Goal: Obtain resource: Download file/media

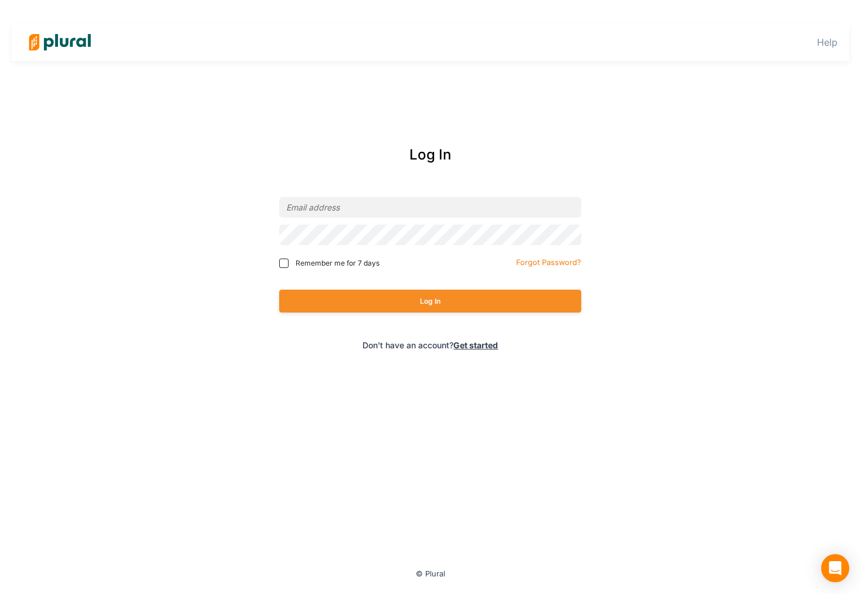
type input "[EMAIL_ADDRESS][PERSON_NAME][DOMAIN_NAME]"
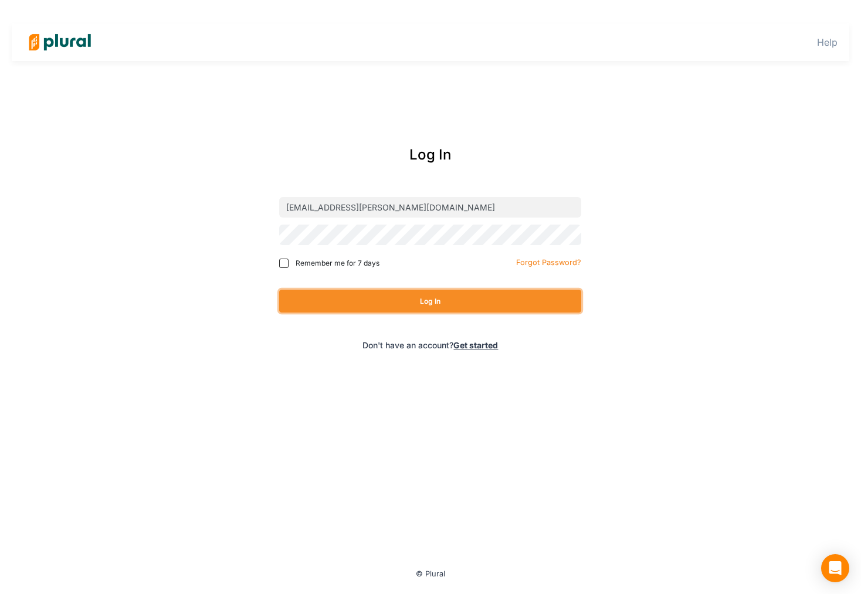
click at [436, 295] on button "Log In" at bounding box center [430, 301] width 302 height 23
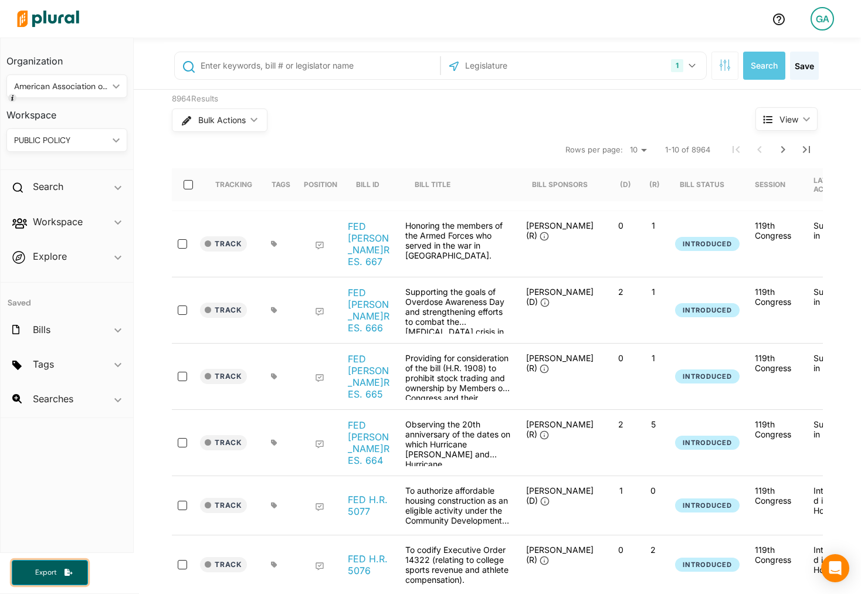
click at [73, 576] on button "Export" at bounding box center [50, 572] width 76 height 25
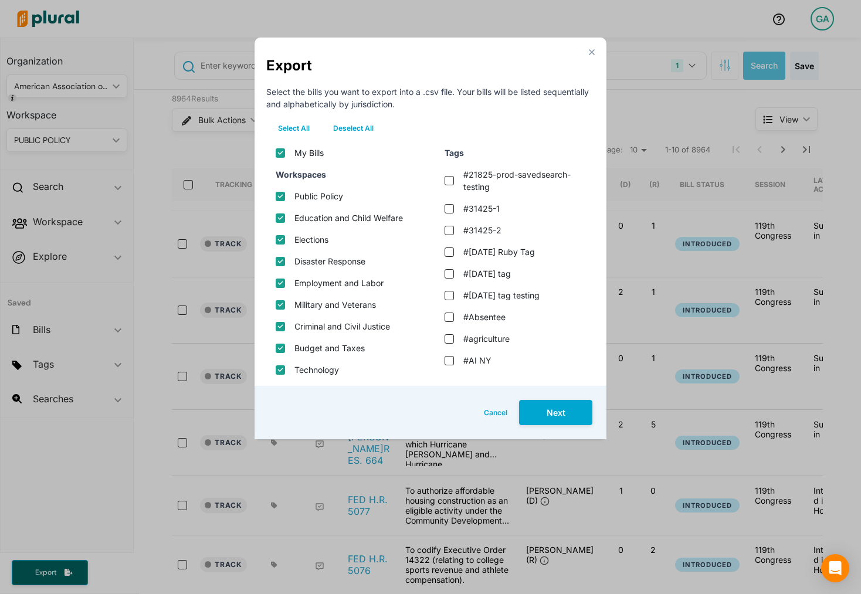
click at [498, 144] on div "Tags" at bounding box center [514, 153] width 159 height 22
click at [451, 181] on input "#21825-prod-savedsearch-testing" at bounding box center [448, 180] width 9 height 9
checkbox input "true"
click at [451, 211] on input "#31425-1" at bounding box center [448, 208] width 9 height 9
checkbox input "true"
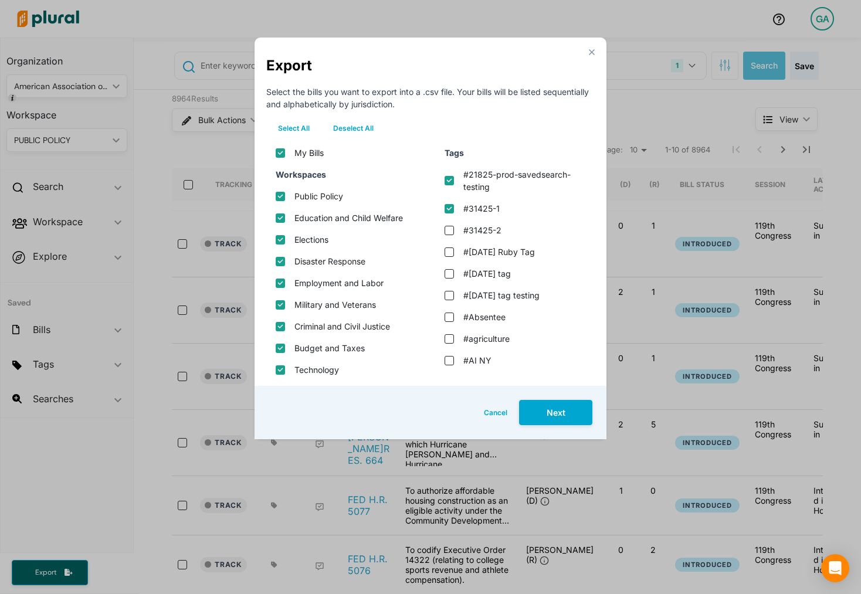
click at [451, 237] on div "#31425-2" at bounding box center [512, 230] width 155 height 22
click at [451, 229] on input "#31425-2" at bounding box center [448, 230] width 9 height 9
checkbox input "true"
click at [452, 253] on tag "#[DATE] Ruby Tag" at bounding box center [448, 251] width 9 height 9
checkbox tag "true"
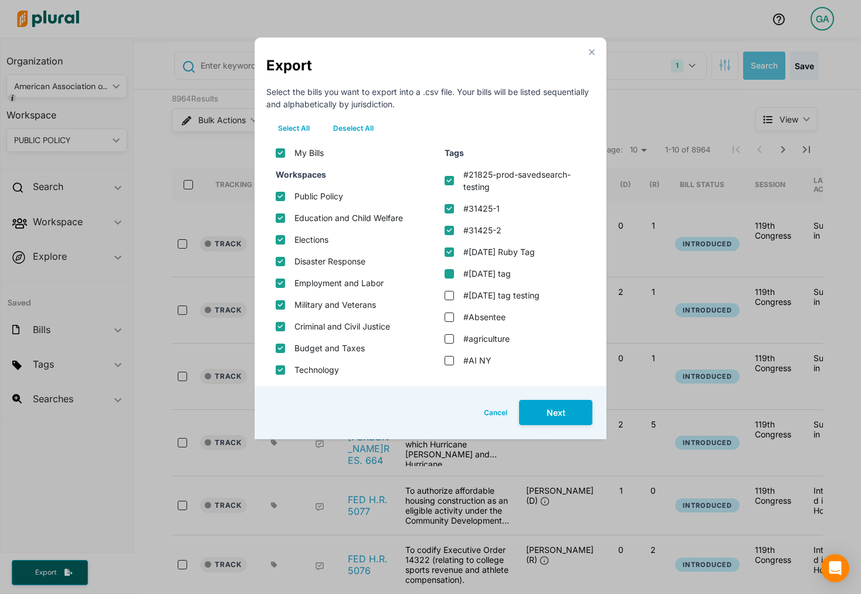
click at [452, 273] on input "#[DATE] tag" at bounding box center [448, 273] width 9 height 9
checkbox input "true"
click at [371, 127] on button "Deselect All" at bounding box center [353, 129] width 64 height 18
checkbox input "false"
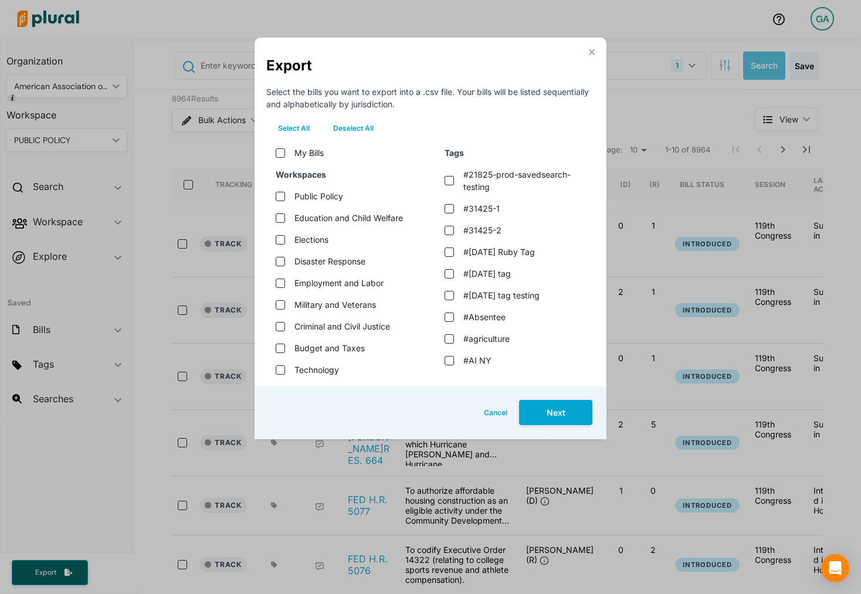
checkbox welfare "false"
checkbox input "false"
checkbox labor "false"
checkbox veterans "false"
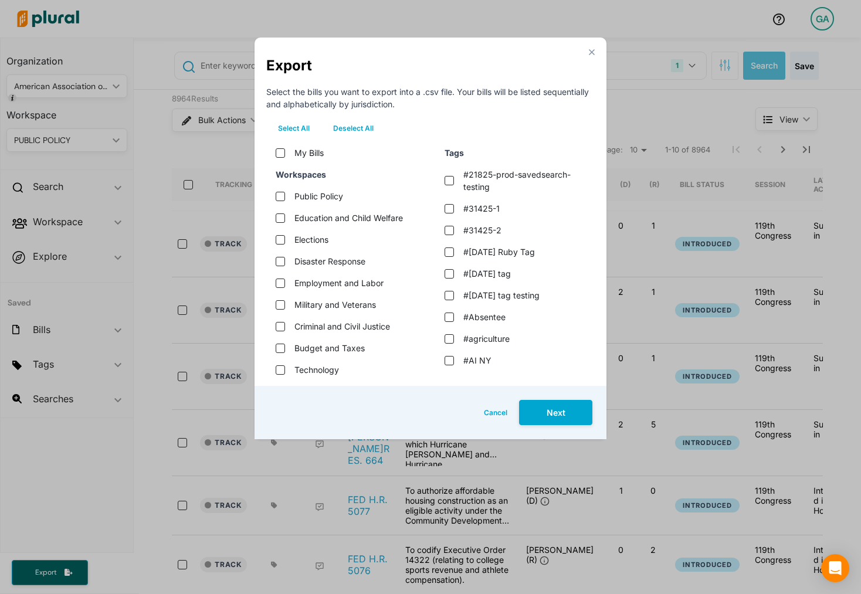
checkbox justice "false"
checkbox taxes "false"
checkbox input "false"
checkbox environment "false"
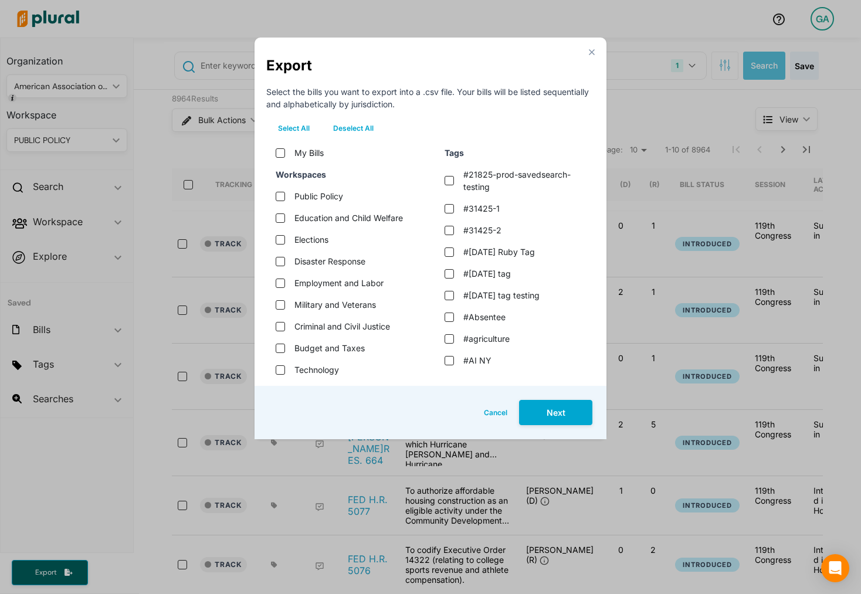
checkbox input "false"
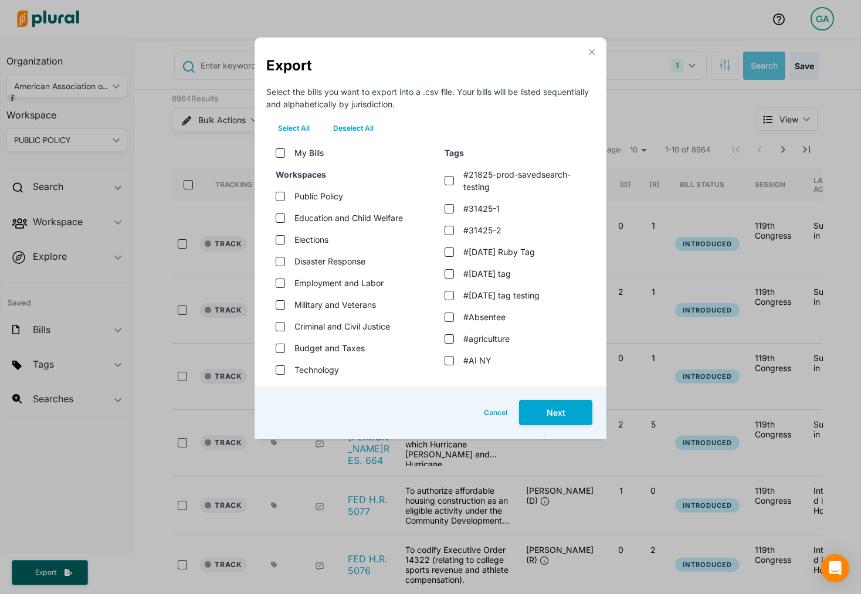
checkbox input "false"
checkbox tag "false"
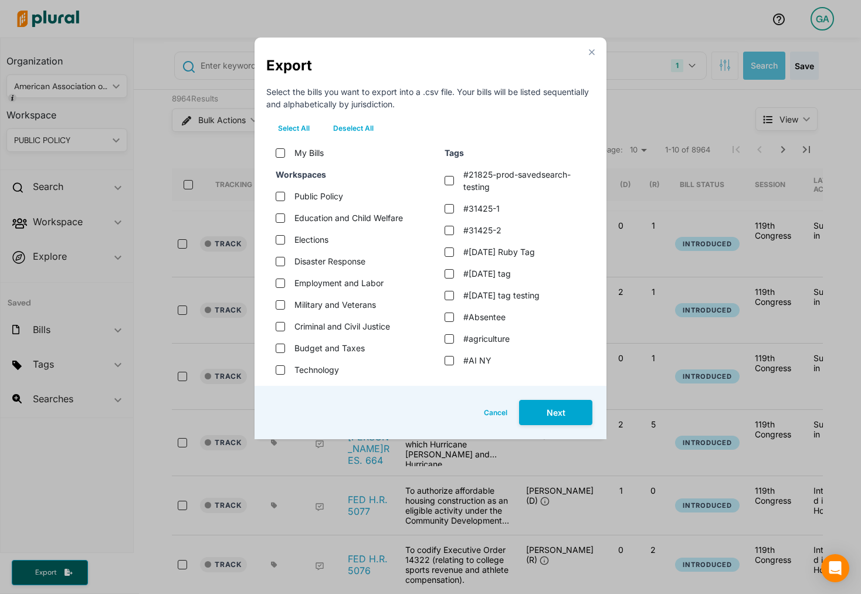
checkbox input "false"
click at [451, 182] on input "#21825-prod-savedsearch-testing" at bounding box center [448, 180] width 9 height 9
checkbox input "true"
drag, startPoint x: 468, startPoint y: 176, endPoint x: 491, endPoint y: 186, distance: 24.4
click at [491, 186] on label "#21825-prod-savedsearch-testing" at bounding box center [525, 180] width 124 height 25
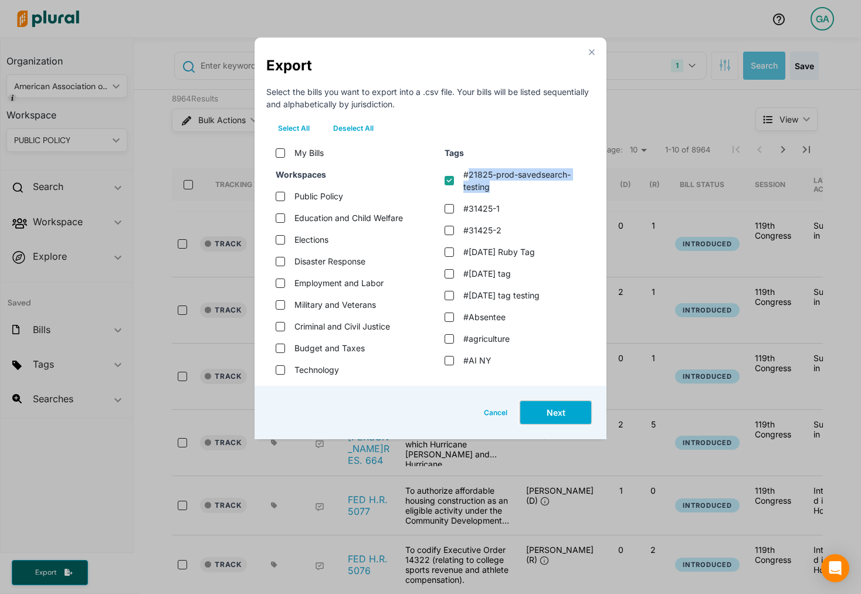
click at [560, 410] on button "Next" at bounding box center [555, 412] width 73 height 25
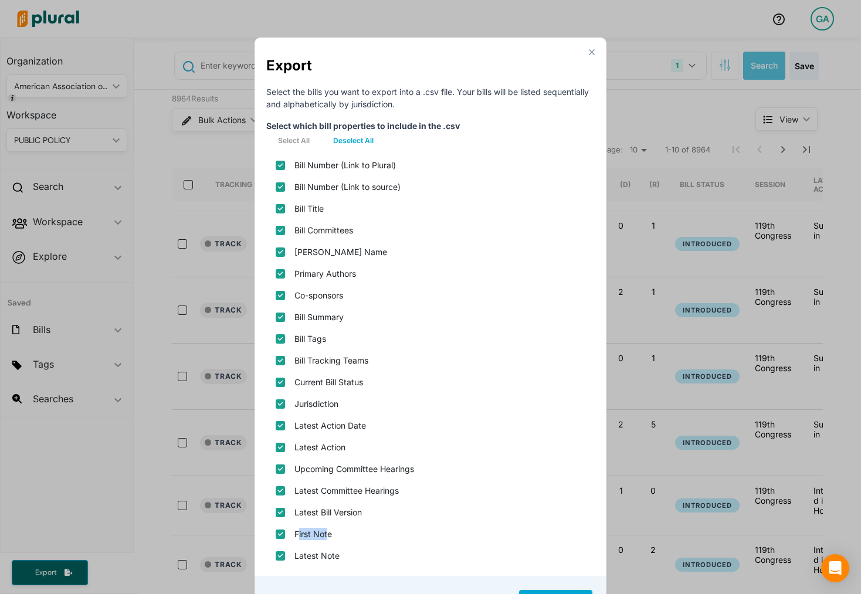
drag, startPoint x: 300, startPoint y: 534, endPoint x: 329, endPoint y: 535, distance: 28.7
click at [329, 535] on label "First Note" at bounding box center [313, 534] width 38 height 12
drag, startPoint x: 336, startPoint y: 556, endPoint x: 349, endPoint y: 556, distance: 13.5
click at [349, 556] on div "Latest Note" at bounding box center [430, 556] width 328 height 22
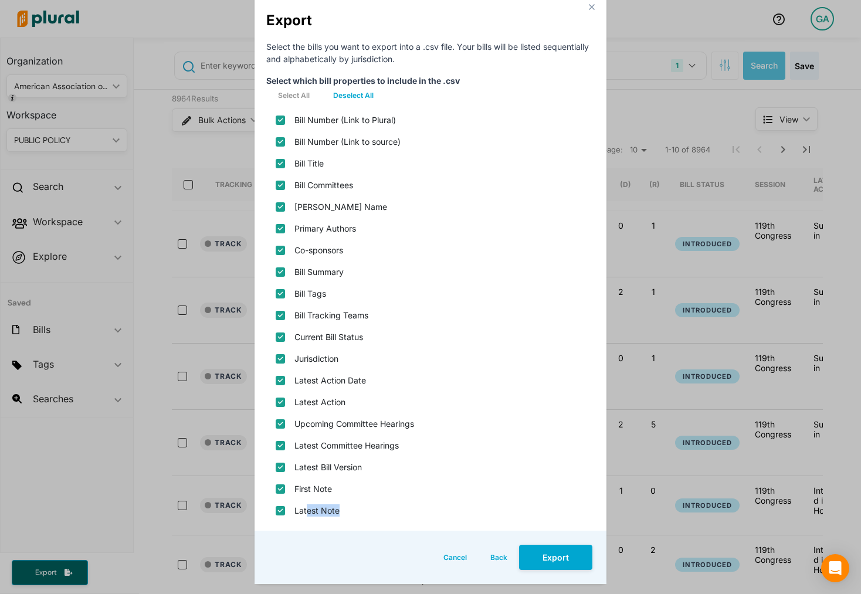
scroll to position [43, 0]
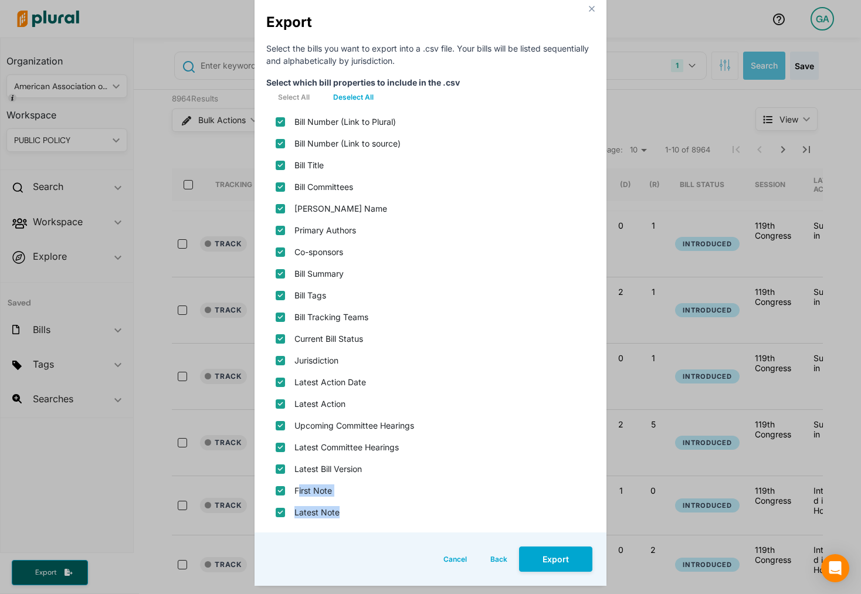
drag, startPoint x: 302, startPoint y: 492, endPoint x: 338, endPoint y: 519, distance: 45.1
click at [338, 519] on div "Bill Number (Link to Plural) Bill Number (Link to source) Bill Title Bill Commi…" at bounding box center [430, 317] width 328 height 412
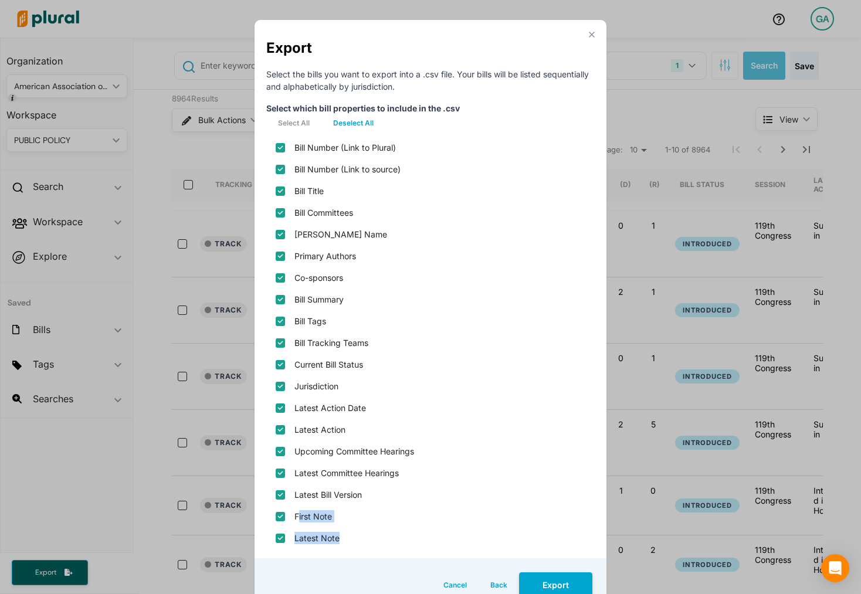
scroll to position [68, 0]
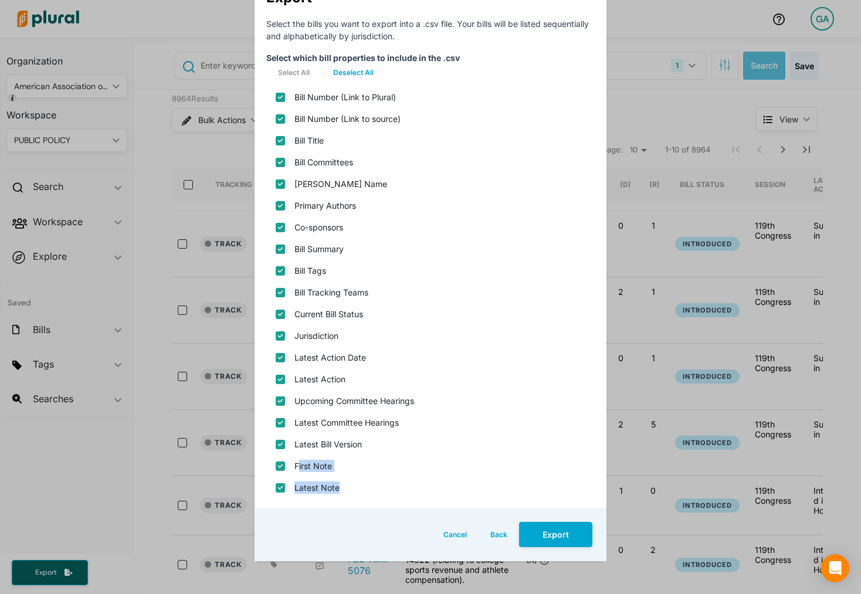
click at [496, 538] on button "Back" at bounding box center [498, 534] width 40 height 25
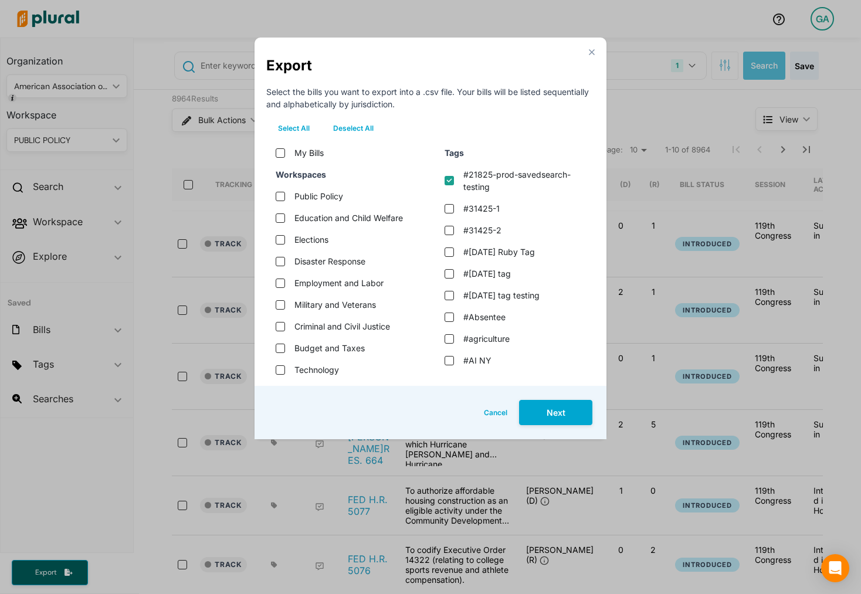
scroll to position [0, 0]
click at [592, 47] on div "close Export Select the bills you want to export into a .csv file. Your bills w…" at bounding box center [430, 239] width 352 height 402
click at [590, 52] on polygon "Modal" at bounding box center [591, 52] width 10 height 10
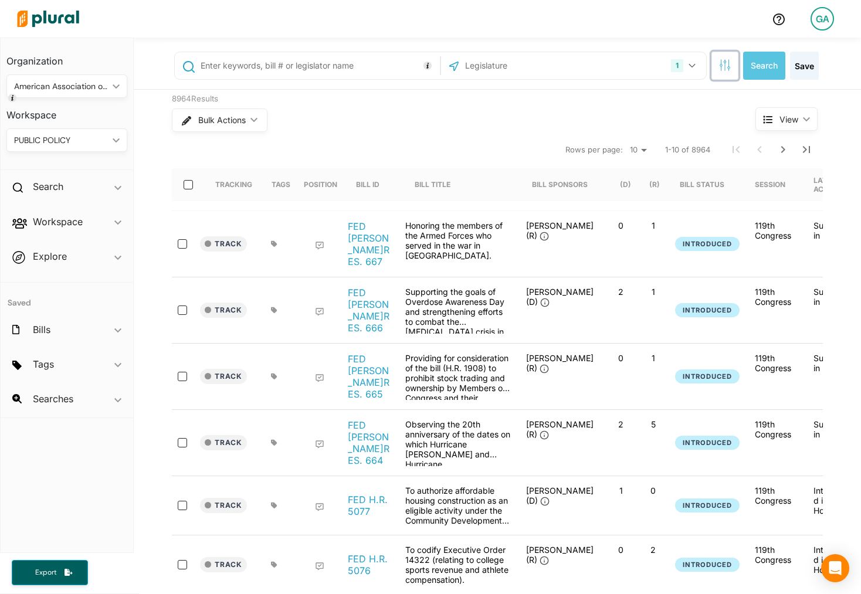
click at [730, 71] on button "button" at bounding box center [724, 66] width 27 height 28
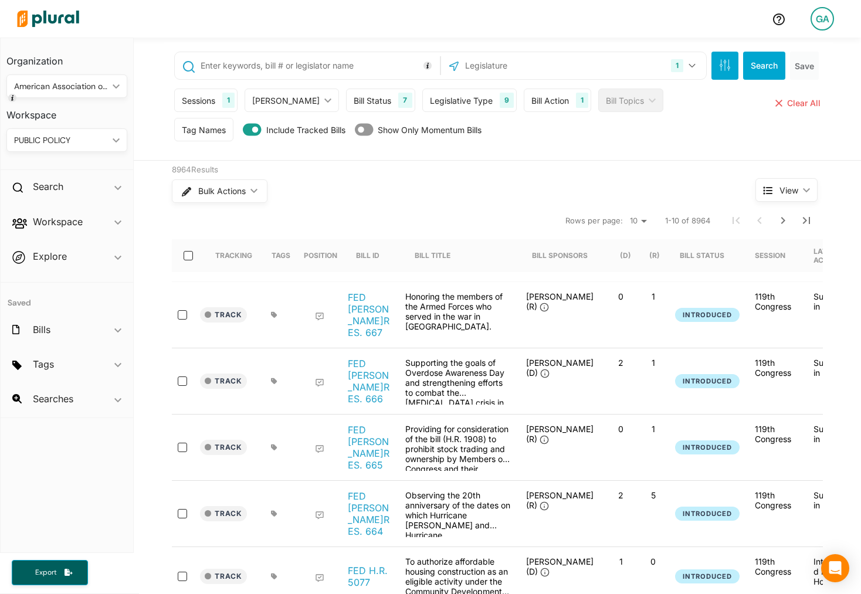
click at [204, 127] on div "Tag Names" at bounding box center [204, 130] width 44 height 12
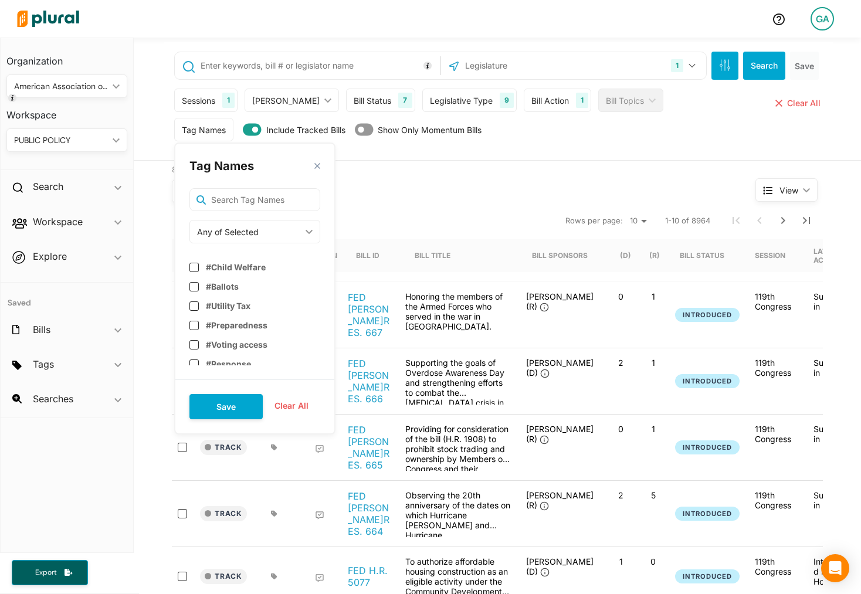
click at [261, 231] on div "Any of Selected" at bounding box center [249, 232] width 104 height 12
click at [426, 178] on div "Bulk Actions ic_keyboard_arrow_down" at bounding box center [441, 191] width 539 height 30
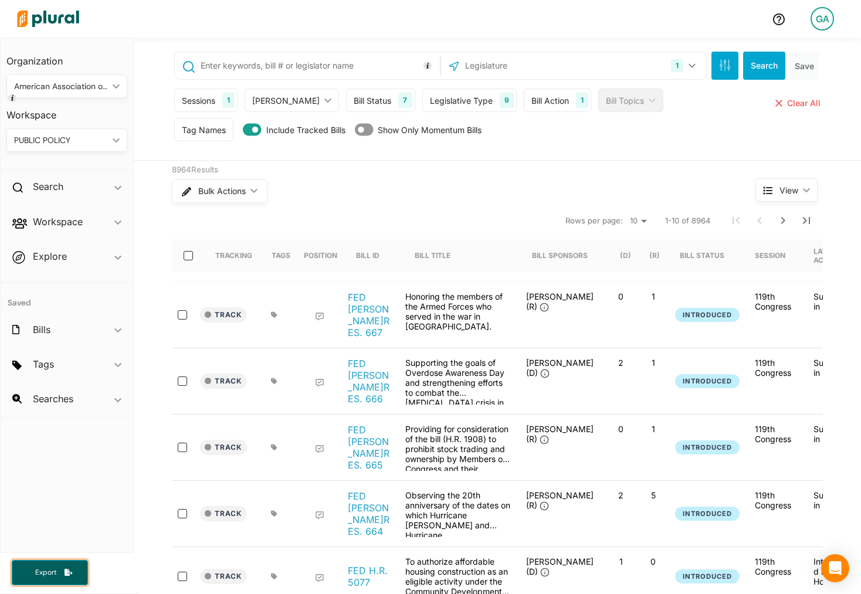
click at [67, 570] on icon "button" at bounding box center [68, 572] width 8 height 7
